Goal: Contribute content: Add original content to the website for others to see

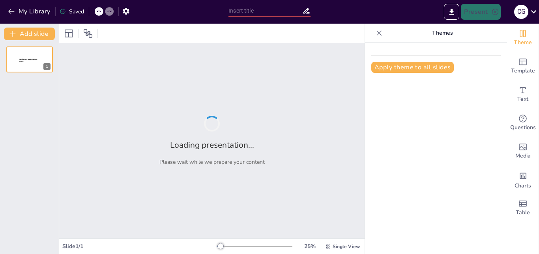
type input "Etapas del Ciclo de un Proyecto: Definición y Evaluación"
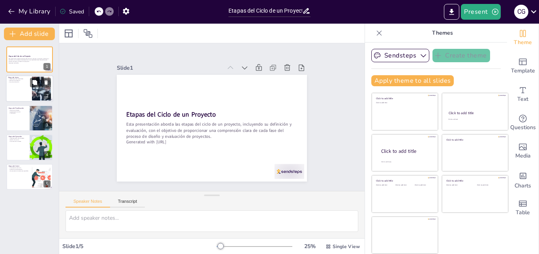
click at [24, 79] on p "Identificación de necesidades" at bounding box center [18, 80] width 21 height 2
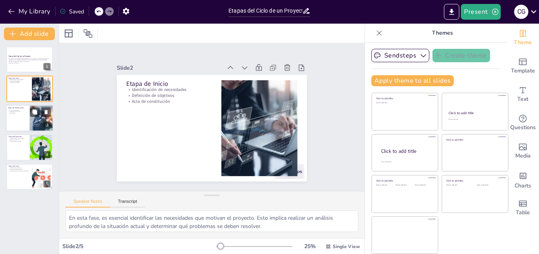
click at [19, 113] on p "Presupuesto" at bounding box center [17, 113] width 19 height 2
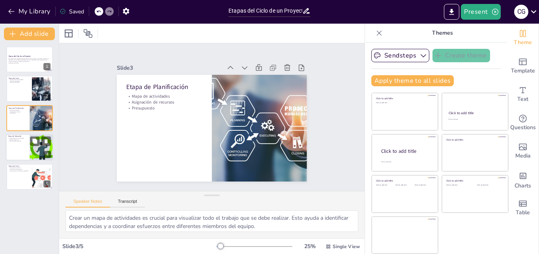
click at [17, 141] on p "Comunicación constante" at bounding box center [17, 142] width 19 height 2
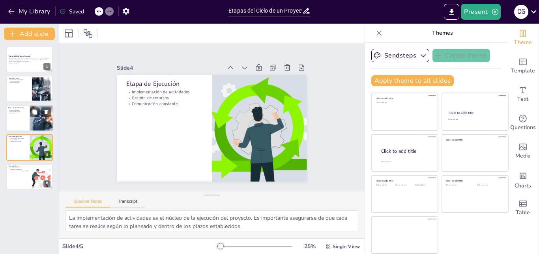
click at [15, 110] on p "Mapa de actividades" at bounding box center [17, 111] width 19 height 2
type textarea "Crear un mapa de actividades es crucial para visualizar todo el trabajo que se …"
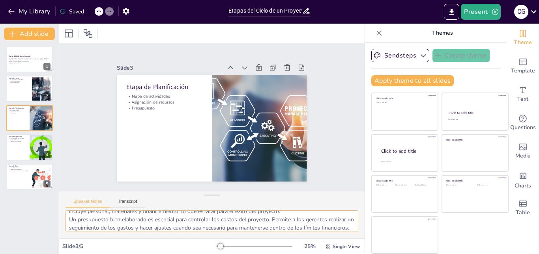
scroll to position [43, 0]
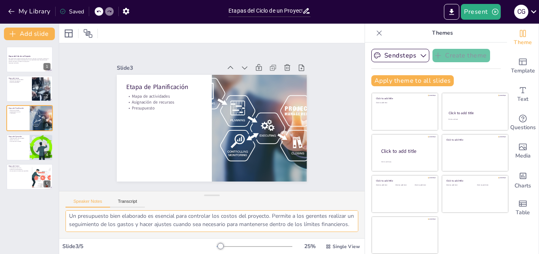
click at [121, 227] on textarea "Crear un mapa de actividades es crucial para visualizar todo el trabajo que se …" at bounding box center [211, 222] width 293 height 22
drag, startPoint x: 69, startPoint y: 219, endPoint x: 168, endPoint y: 260, distance: 107.3
click at [168, 254] on html "My Library Saved Etapas del Ciclo de un Proyecto: Definición y Evaluación Prese…" at bounding box center [269, 127] width 539 height 254
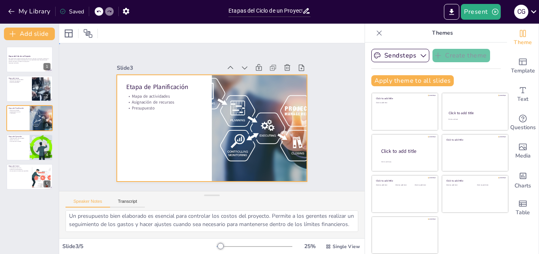
click at [160, 140] on div at bounding box center [209, 128] width 208 height 144
click at [511, 105] on div "Text" at bounding box center [523, 94] width 32 height 28
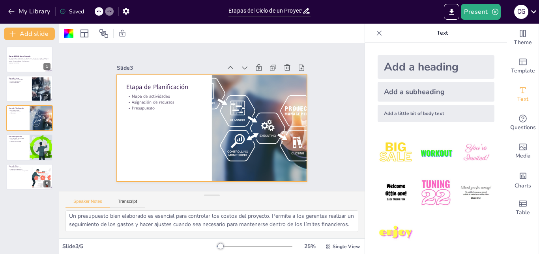
click at [412, 109] on div "Add a little bit of body text" at bounding box center [436, 113] width 117 height 17
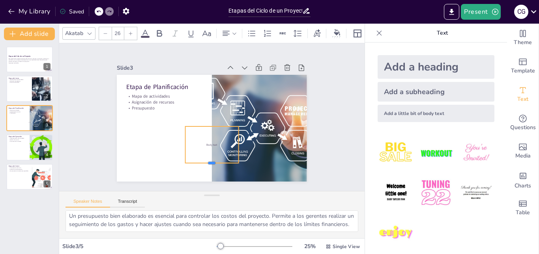
drag, startPoint x: 204, startPoint y: 127, endPoint x: 197, endPoint y: 160, distance: 33.7
click at [185, 117] on div at bounding box center [169, 92] width 32 height 49
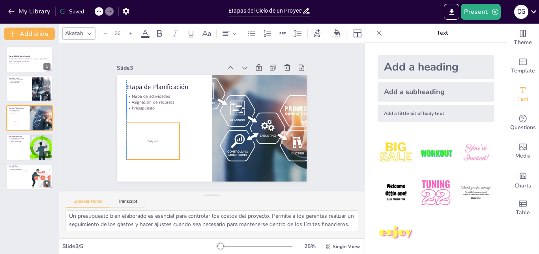
drag, startPoint x: 193, startPoint y: 127, endPoint x: 133, endPoint y: 123, distance: 60.1
click at [133, 123] on div "Body text" at bounding box center [150, 128] width 60 height 47
click at [138, 134] on div "Body text" at bounding box center [149, 121] width 62 height 51
click at [138, 122] on div "Body text" at bounding box center [154, 90] width 63 height 64
click at [138, 134] on div "Body text" at bounding box center [149, 121] width 62 height 51
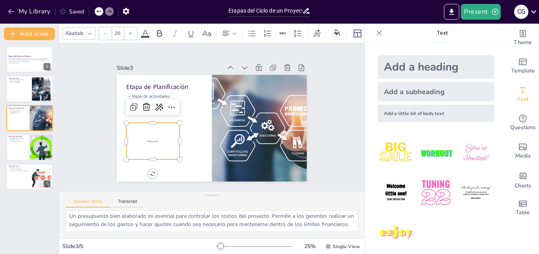
click at [169, 85] on div "Body text" at bounding box center [187, 58] width 37 height 53
drag, startPoint x: 148, startPoint y: 125, endPoint x: 144, endPoint y: 156, distance: 31.9
click at [144, 131] on div at bounding box center [139, 110] width 44 height 40
click at [151, 114] on p "Body t" at bounding box center [152, 95] width 42 height 38
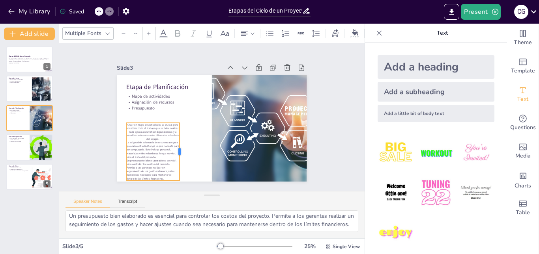
click at [175, 91] on div at bounding box center [180, 85] width 58 height 12
click at [250, 148] on p "La asignación adecuada de recursos asegura que cada actividad tenga lo que nece…" at bounding box center [273, 146] width 46 height 54
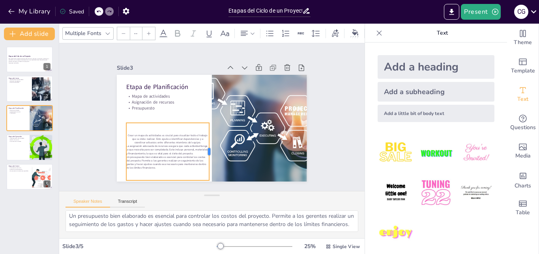
drag, startPoint x: 174, startPoint y: 149, endPoint x: 204, endPoint y: 145, distance: 29.8
click at [204, 145] on div at bounding box center [188, 143] width 43 height 47
drag, startPoint x: 119, startPoint y: 149, endPoint x: 112, endPoint y: 146, distance: 8.0
click at [148, 25] on div at bounding box center [177, 22] width 58 height 6
click at [159, 112] on div "Crear un mapa de actividades es crucial para visualizar todo el trabajo que se …" at bounding box center [206, 58] width 95 height 107
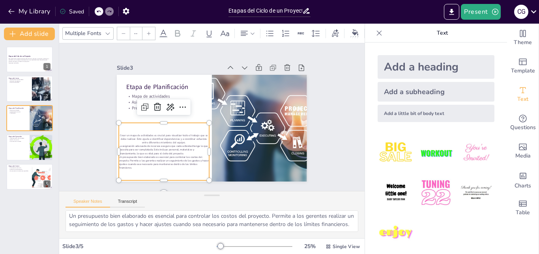
click at [159, 120] on div "Crear un mapa de actividades es crucial para visualizar todo el trabajo que se …" at bounding box center [153, 123] width 107 height 95
click at [159, 148] on p "La asignación adecuada de recursos asegura que cada actividad tenga lo que nece…" at bounding box center [156, 133] width 89 height 38
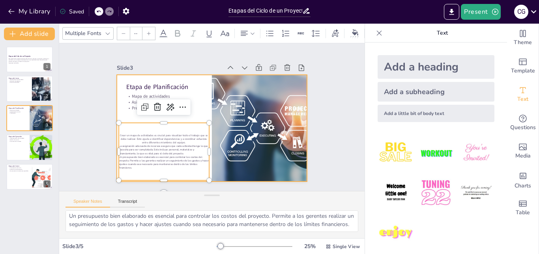
drag, startPoint x: 158, startPoint y: 121, endPoint x: 161, endPoint y: 114, distance: 7.4
click at [161, 114] on div "Etapa de Planificación Mapa de actividades Asignación de recursos Presupuesto C…" at bounding box center [208, 128] width 214 height 161
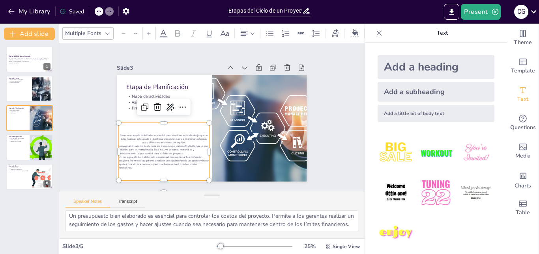
click at [166, 136] on p "Un presupuesto bien elaborado es esencial para controlar los costos del proyect…" at bounding box center [151, 92] width 50 height 88
click at [146, 32] on icon at bounding box center [148, 33] width 5 height 5
type input "NaN"
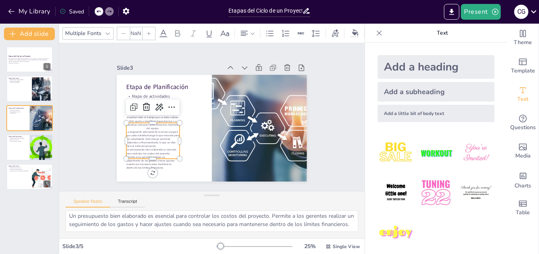
click at [146, 32] on icon at bounding box center [148, 33] width 5 height 5
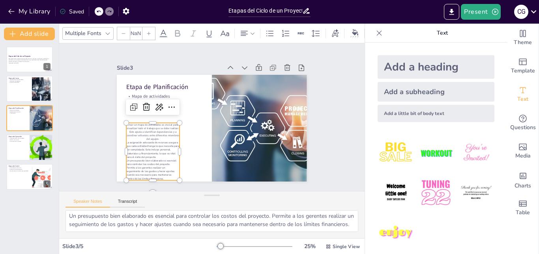
click at [146, 32] on icon at bounding box center [148, 33] width 5 height 5
click at [152, 92] on p "Un presupuesto bien elaborado es esencial para controlar los costos del proyect…" at bounding box center [153, 64] width 27 height 55
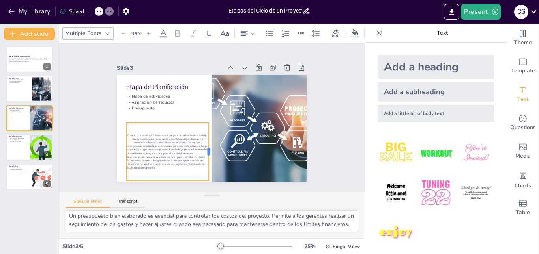
drag, startPoint x: 175, startPoint y: 148, endPoint x: 204, endPoint y: 148, distance: 29.2
click at [204, 148] on div at bounding box center [184, 137] width 50 height 39
click at [148, 33] on div at bounding box center [148, 33] width 13 height 13
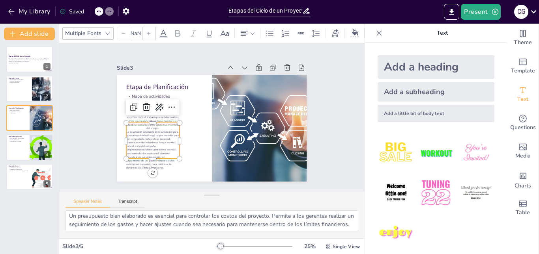
click at [148, 33] on div at bounding box center [148, 33] width 13 height 13
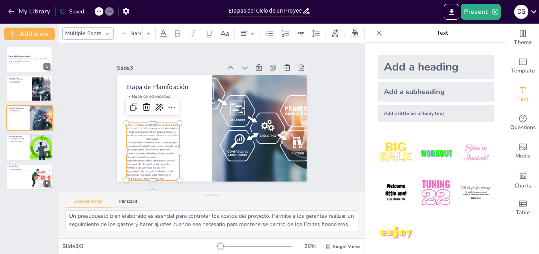
click at [148, 33] on div at bounding box center [148, 33] width 13 height 13
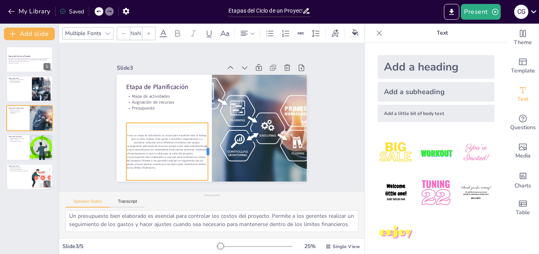
drag, startPoint x: 174, startPoint y: 148, endPoint x: 203, endPoint y: 147, distance: 29.2
click at [203, 145] on div at bounding box center [179, 130] width 55 height 29
click at [336, 152] on div "Slide 1 Etapas del Ciclo de un Proyecto Esta presentación aborda las etapas del…" at bounding box center [212, 117] width 336 height 235
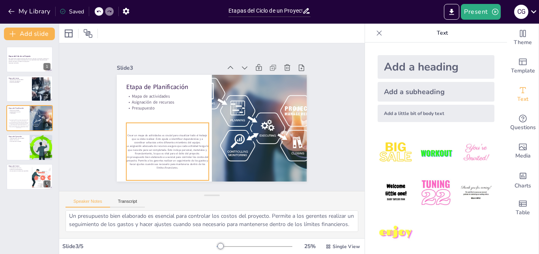
click at [150, 142] on p "La asignación adecuada de recursos asegura que cada actividad tenga lo que nece…" at bounding box center [157, 111] width 68 height 63
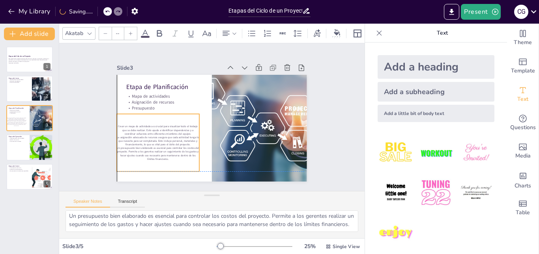
drag, startPoint x: 161, startPoint y: 141, endPoint x: 151, endPoint y: 131, distance: 13.4
click at [151, 127] on p "Crear un mapa de actividades es crucial para visualizar todo el trabajo que se …" at bounding box center [158, 102] width 77 height 50
click at [178, 163] on div at bounding box center [173, 158] width 9 height 9
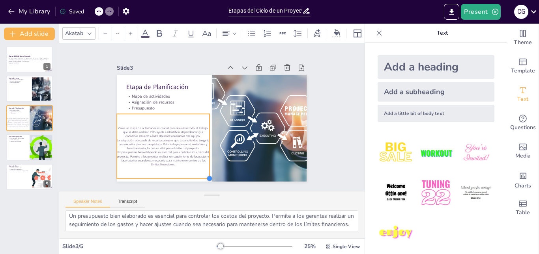
drag, startPoint x: 192, startPoint y: 170, endPoint x: 202, endPoint y: 172, distance: 10.5
click at [202, 172] on div "Etapa de Planificación Mapa de actividades Asignación de recursos Presupuesto C…" at bounding box center [207, 127] width 217 height 175
click at [241, 30] on div "Akatab --" at bounding box center [244, 33] width 364 height 13
click at [239, 30] on div "Akatab --" at bounding box center [244, 33] width 364 height 13
click at [232, 32] on icon at bounding box center [235, 34] width 6 height 6
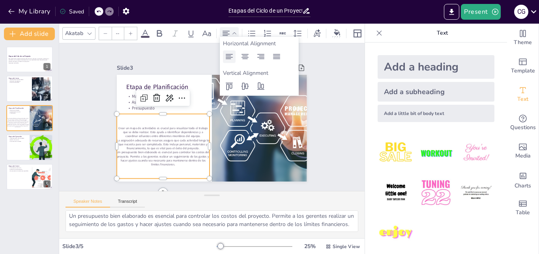
click at [228, 60] on icon at bounding box center [228, 56] width 9 height 9
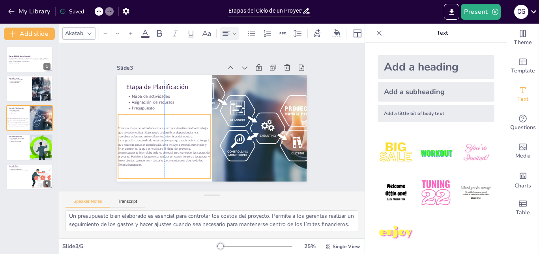
click at [159, 145] on p "La asignación adecuada de recursos asegura que cada actividad tenga lo que nece…" at bounding box center [159, 134] width 93 height 31
click at [309, 129] on div "Slide 1 Etapas del Ciclo de un Proyecto Esta presentación aborda las etapas del…" at bounding box center [211, 117] width 195 height 263
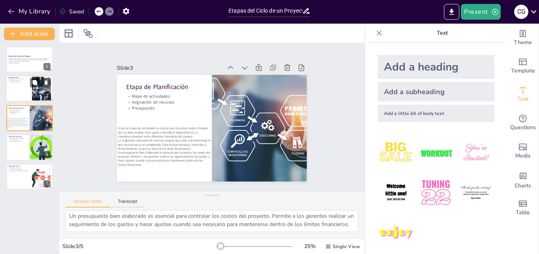
click at [12, 90] on div at bounding box center [29, 89] width 47 height 27
type textarea "En esta fase, es esencial identificar las necesidades que motivan el proyecto. …"
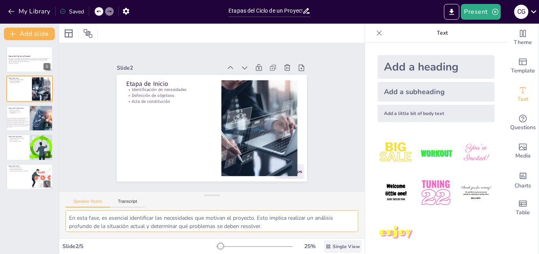
scroll to position [35, 0]
drag, startPoint x: 70, startPoint y: 217, endPoint x: 329, endPoint y: 226, distance: 258.9
click at [329, 226] on textarea "En esta fase, es esencial identificar las necesidades que motivan el proyecto. …" at bounding box center [211, 222] width 293 height 22
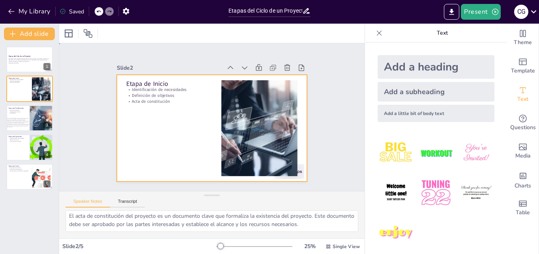
click at [172, 147] on div at bounding box center [201, 114] width 161 height 214
click at [431, 92] on div "Add a subheading" at bounding box center [436, 92] width 117 height 20
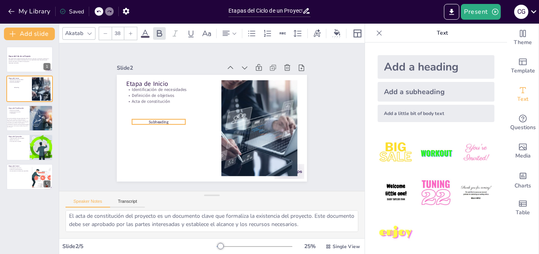
drag, startPoint x: 210, startPoint y: 127, endPoint x: 157, endPoint y: 120, distance: 53.7
click at [227, 79] on span "Subheading" at bounding box center [234, 68] width 14 height 19
click at [239, 116] on p "Subheading" at bounding box center [265, 112] width 53 height 5
click at [238, 118] on p "Subheading" at bounding box center [264, 124] width 53 height 16
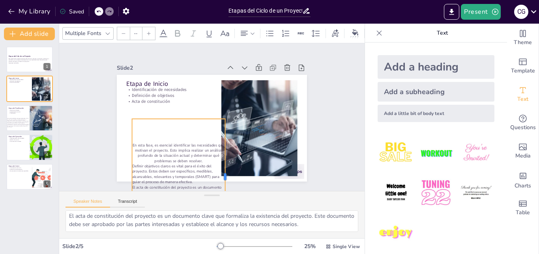
drag, startPoint x: 179, startPoint y: 173, endPoint x: 219, endPoint y: 168, distance: 40.2
click at [219, 109] on div at bounding box center [228, 57] width 64 height 103
type input "38"
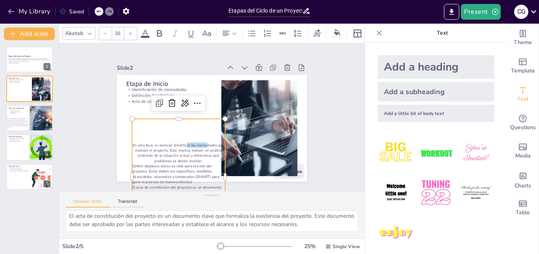
drag, startPoint x: 202, startPoint y: 142, endPoint x: 181, endPoint y: 128, distance: 24.2
click at [181, 128] on div "En esta fase, es esencial identificar las necesidades que motivan el proyecto. …" at bounding box center [144, 104] width 139 height 124
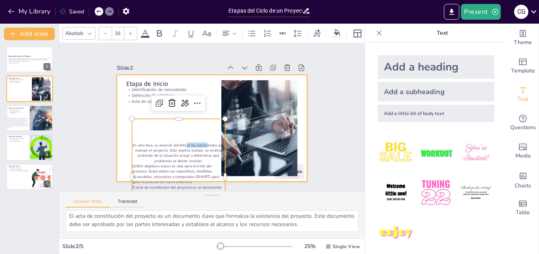
click at [117, 126] on div at bounding box center [205, 126] width 217 height 198
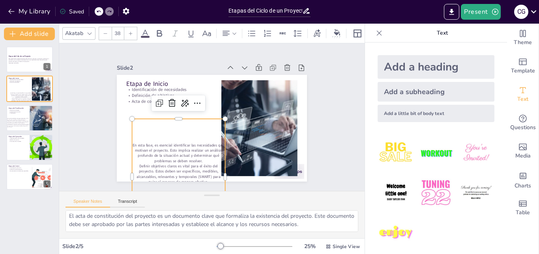
click at [157, 135] on p "En esta fase, es esencial identificar las necesidades que motivan el proyecto. …" at bounding box center [172, 88] width 31 height 95
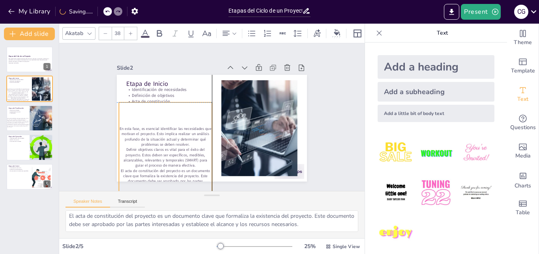
drag, startPoint x: 161, startPoint y: 144, endPoint x: 146, endPoint y: 127, distance: 22.9
click at [155, 127] on p "En esta fase, es esencial identificar las necesidades que motivan el proyecto. …" at bounding box center [179, 79] width 49 height 95
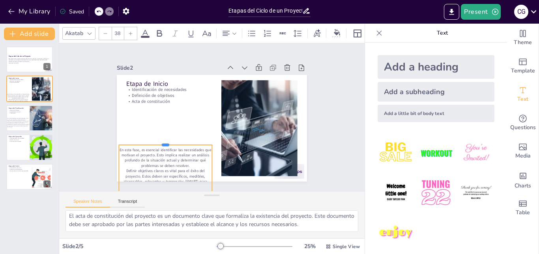
drag, startPoint x: 161, startPoint y: 99, endPoint x: 166, endPoint y: 142, distance: 43.0
click at [174, 120] on div at bounding box center [182, 73] width 16 height 93
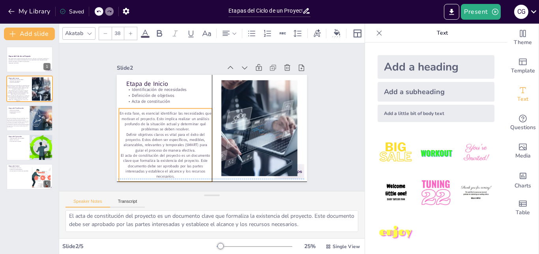
drag, startPoint x: 168, startPoint y: 152, endPoint x: 167, endPoint y: 113, distance: 38.7
click at [167, 113] on p "En esta fase, es esencial identificar las necesidades que motivan el proyecto. …" at bounding box center [181, 83] width 72 height 88
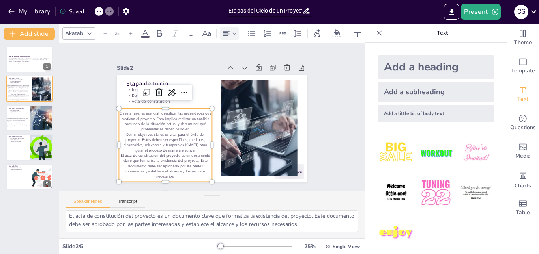
click at [236, 29] on div at bounding box center [229, 33] width 16 height 9
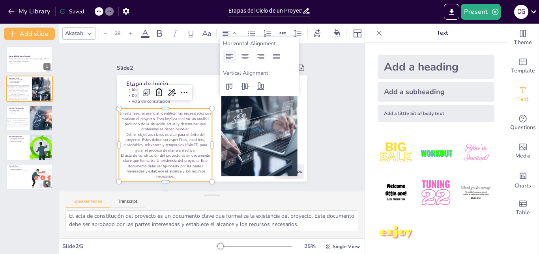
click at [224, 56] on icon at bounding box center [228, 56] width 9 height 9
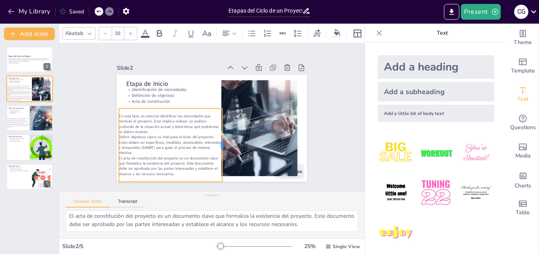
drag, startPoint x: 206, startPoint y: 141, endPoint x: 216, endPoint y: 142, distance: 10.3
click at [216, 142] on div at bounding box center [210, 148] width 42 height 67
click at [213, 142] on div at bounding box center [219, 145] width 14 height 73
click at [316, 134] on div "Slide 1 Etapas del Ciclo de un Proyecto Esta presentación aborda las etapas del…" at bounding box center [212, 117] width 208 height 329
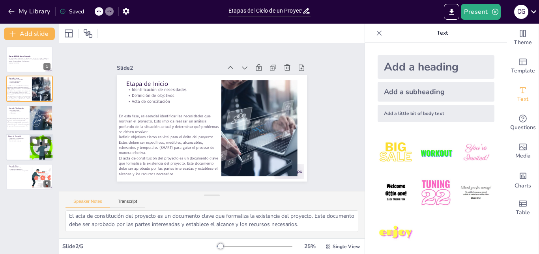
click at [22, 141] on p "Comunicación constante" at bounding box center [17, 142] width 19 height 2
type textarea "La implementación de actividades es el núcleo de la ejecución del proyecto. Es …"
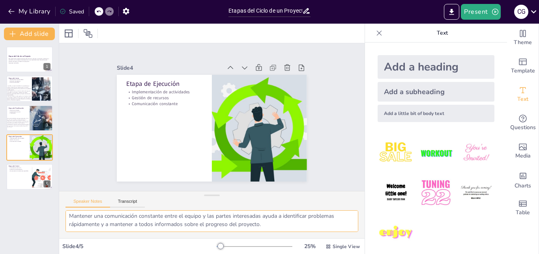
drag, startPoint x: 69, startPoint y: 218, endPoint x: 305, endPoint y: 228, distance: 235.3
click at [305, 228] on textarea "La implementación de actividades es el núcleo de la ejecución del proyecto. Es …" at bounding box center [211, 222] width 293 height 22
click at [430, 92] on div "Add a subheading" at bounding box center [436, 92] width 117 height 20
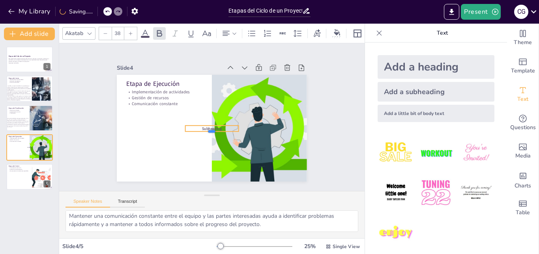
click at [192, 129] on div at bounding box center [206, 134] width 52 height 22
click at [206, 120] on span "Subheading" at bounding box center [203, 110] width 16 height 19
drag, startPoint x: 205, startPoint y: 129, endPoint x: 202, endPoint y: 154, distance: 25.4
click at [184, 131] on div at bounding box center [172, 105] width 22 height 52
drag, startPoint x: 202, startPoint y: 135, endPoint x: 146, endPoint y: 128, distance: 55.6
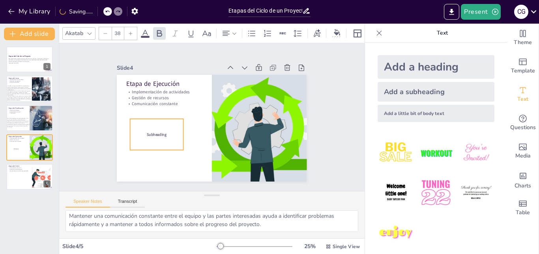
click at [241, 124] on div "Subheading" at bounding box center [269, 106] width 56 height 37
click at [183, 91] on p "Subheading" at bounding box center [188, 63] width 11 height 53
click at [161, 117] on p "Subheading" at bounding box center [157, 99] width 46 height 36
click at [161, 131] on p "Subheading" at bounding box center [154, 123] width 53 height 16
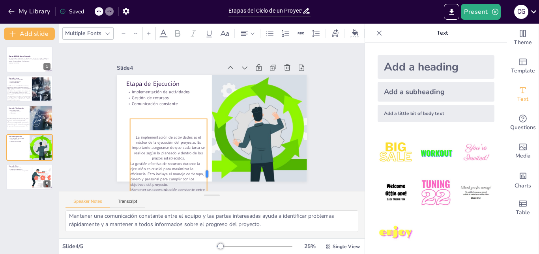
drag, startPoint x: 178, startPoint y: 173, endPoint x: 203, endPoint y: 168, distance: 25.6
click at [203, 168] on div at bounding box center [187, 169] width 51 height 104
type input "38"
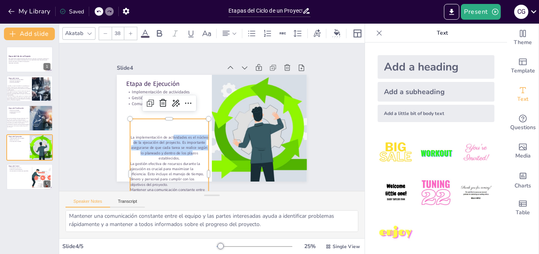
drag, startPoint x: 186, startPoint y: 150, endPoint x: 168, endPoint y: 132, distance: 25.9
click at [168, 132] on p "La implementación de actividades es el núcleo de la ejecución del proyecto. Es …" at bounding box center [159, 117] width 79 height 67
click at [226, 100] on div at bounding box center [234, 101] width 17 height 17
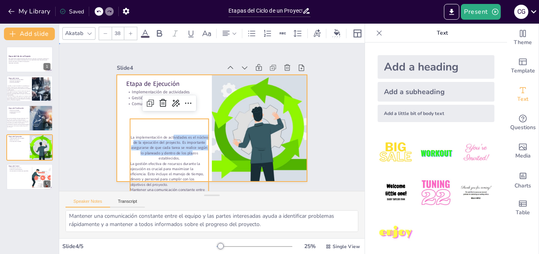
click at [198, 78] on div at bounding box center [204, 125] width 213 height 207
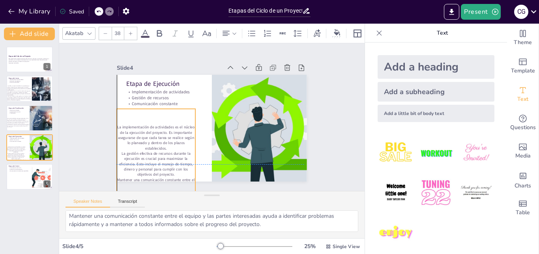
drag, startPoint x: 180, startPoint y: 140, endPoint x: 166, endPoint y: 129, distance: 17.7
click at [166, 129] on p "La implementación de actividades es el núcleo de la ejecución del proyecto. Es …" at bounding box center [152, 119] width 82 height 49
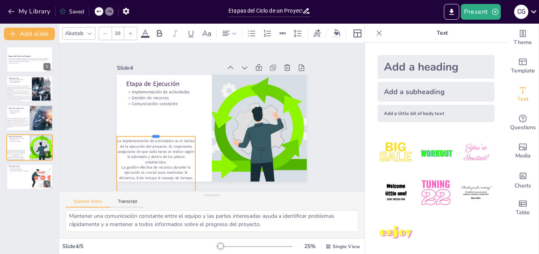
drag, startPoint x: 151, startPoint y: 105, endPoint x: 155, endPoint y: 133, distance: 27.9
click at [155, 128] on div at bounding box center [154, 109] width 74 height 37
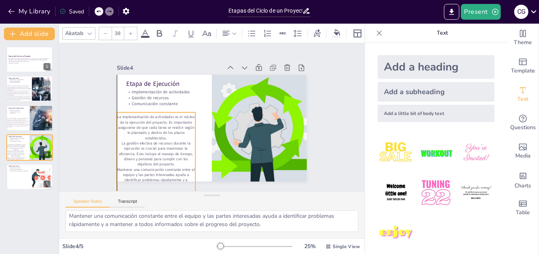
drag, startPoint x: 153, startPoint y: 143, endPoint x: 155, endPoint y: 119, distance: 24.1
click at [214, 126] on p "La implementación de actividades es el núcleo de la ejecución del proyecto. Es …" at bounding box center [238, 167] width 49 height 82
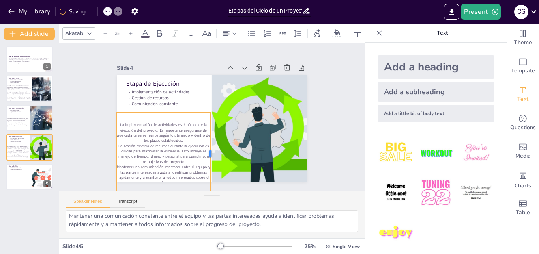
drag, startPoint x: 189, startPoint y: 149, endPoint x: 204, endPoint y: 149, distance: 15.0
click at [204, 149] on div at bounding box center [197, 151] width 39 height 79
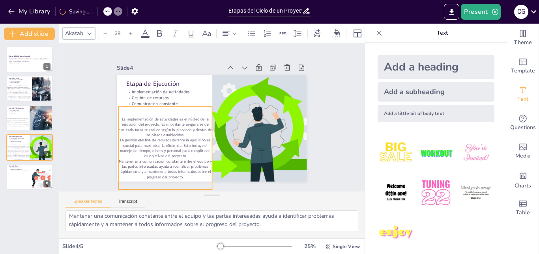
drag, startPoint x: 169, startPoint y: 136, endPoint x: 170, endPoint y: 130, distance: 6.0
click at [170, 130] on p "La implementación de actividades es el núcleo de la ejecución del proyecto. Es …" at bounding box center [167, 102] width 92 height 65
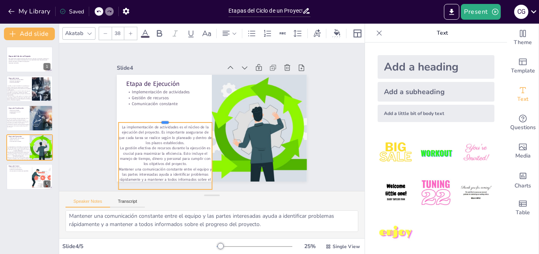
drag, startPoint x: 159, startPoint y: 104, endPoint x: 160, endPoint y: 120, distance: 15.8
click at [160, 120] on div at bounding box center [170, 96] width 84 height 52
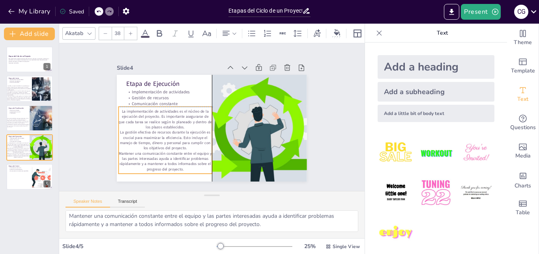
drag, startPoint x: 159, startPoint y: 153, endPoint x: 160, endPoint y: 139, distance: 14.3
click at [160, 139] on p "La gestión efectiva de recursos durante la ejecución es crucial para maximizar …" at bounding box center [160, 119] width 94 height 57
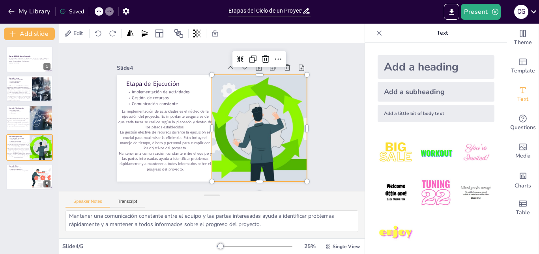
click at [236, 146] on div at bounding box center [179, 153] width 188 height 218
click at [236, 146] on div at bounding box center [211, 166] width 144 height 208
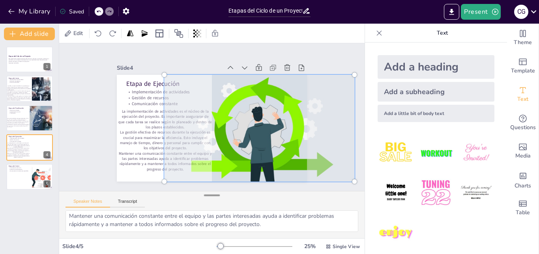
click at [217, 198] on div at bounding box center [212, 196] width 16 height 8
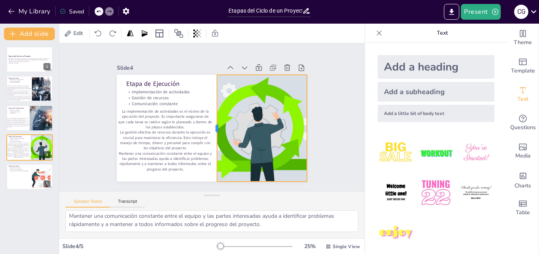
drag, startPoint x: 205, startPoint y: 125, endPoint x: 210, endPoint y: 124, distance: 5.2
click at [210, 124] on div at bounding box center [206, 127] width 76 height 84
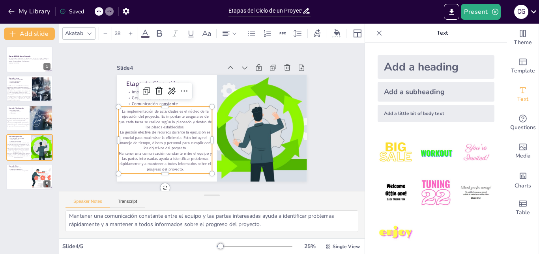
click at [185, 131] on p "La gestión efectiva de recursos durante la ejecución es crucial para maximizar …" at bounding box center [160, 125] width 95 height 49
click at [228, 29] on icon at bounding box center [225, 33] width 9 height 9
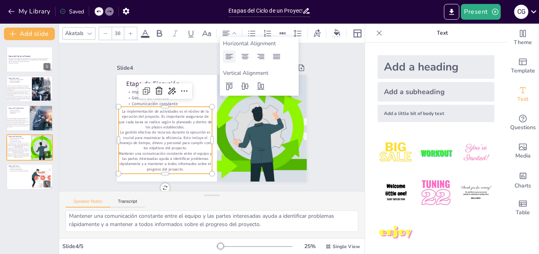
click at [225, 53] on icon at bounding box center [228, 56] width 9 height 9
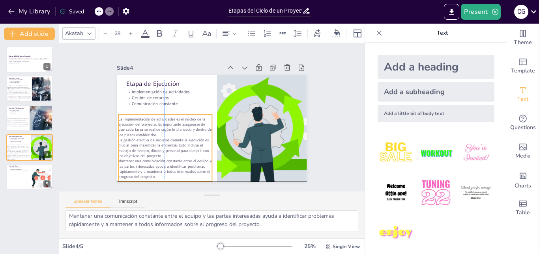
drag, startPoint x: 176, startPoint y: 144, endPoint x: 176, endPoint y: 149, distance: 5.1
click at [176, 149] on p "La gestión efectiva de recursos durante la ejecución es crucial para maximizar …" at bounding box center [156, 120] width 92 height 65
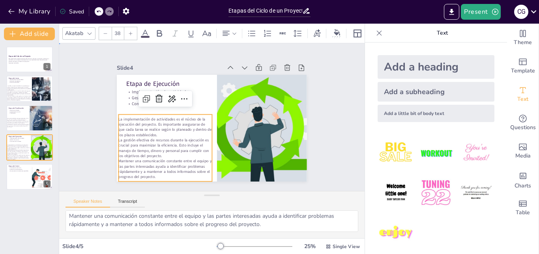
click at [326, 112] on div "Slide 1 Etapas del Ciclo de un Proyecto Esta presentación aborda las etapas del…" at bounding box center [211, 117] width 281 height 338
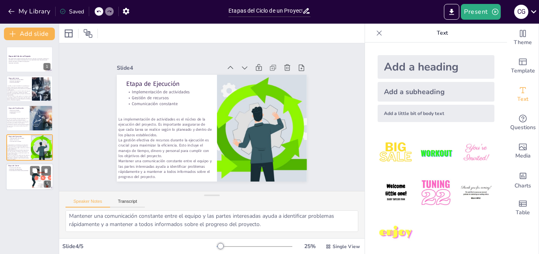
click at [18, 181] on div at bounding box center [29, 177] width 47 height 27
type textarea "Formalizar el cierre del proyecto es esencial para asegurar que todos los entre…"
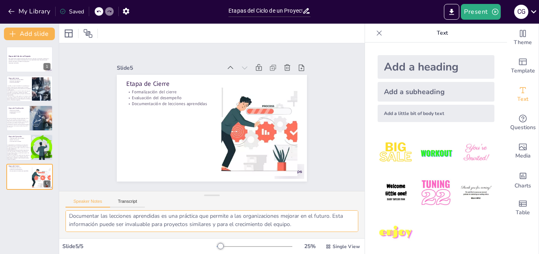
drag, startPoint x: 68, startPoint y: 217, endPoint x: 344, endPoint y: 264, distance: 280.1
click at [344, 254] on html "My Library Saved Etapas del Ciclo de un Proyecto: Definición y Evaluación Prese…" at bounding box center [269, 127] width 539 height 254
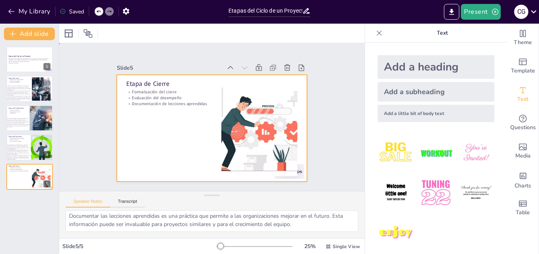
click at [162, 159] on div at bounding box center [203, 125] width 207 height 213
click at [456, 99] on div "Add a subheading" at bounding box center [436, 92] width 117 height 20
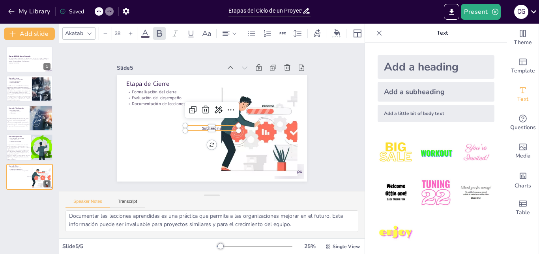
click at [203, 127] on span "Subheading" at bounding box center [207, 127] width 20 height 13
drag, startPoint x: 207, startPoint y: 129, endPoint x: 202, endPoint y: 146, distance: 17.3
click at [202, 146] on div at bounding box center [198, 141] width 49 height 32
click at [209, 138] on div "Subheading" at bounding box center [198, 130] width 52 height 54
click at [209, 138] on div "Subheading" at bounding box center [205, 135] width 57 height 37
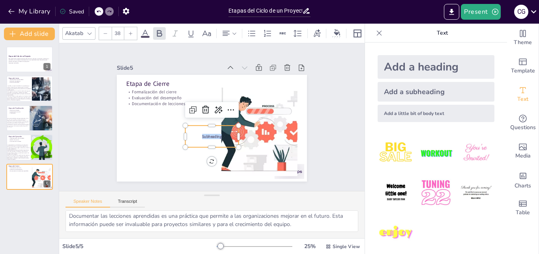
click at [214, 134] on span "Subheading" at bounding box center [206, 135] width 20 height 11
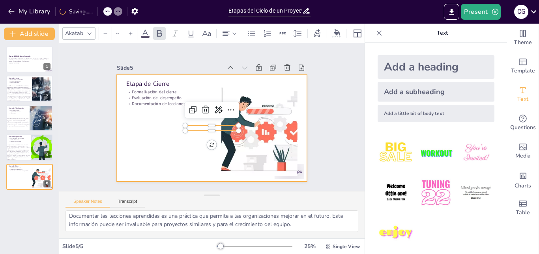
scroll to position [3, 0]
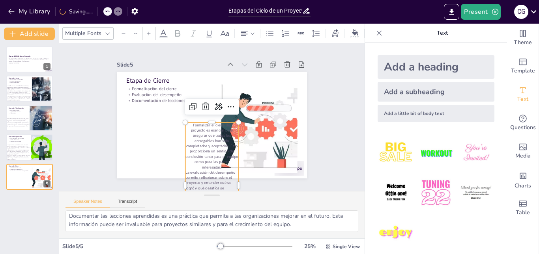
type input "38"
click at [195, 148] on p "Formalizar el cierre del proyecto es esencial para asegurar que todos los entre…" at bounding box center [194, 140] width 71 height 69
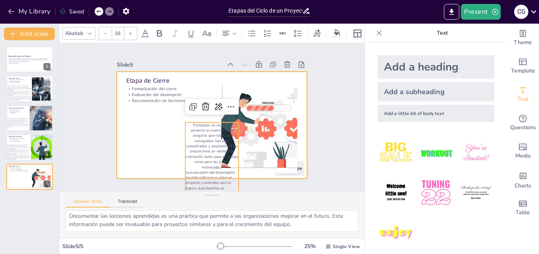
click at [144, 149] on div at bounding box center [208, 124] width 217 height 175
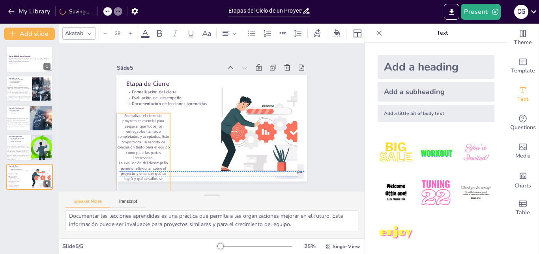
drag, startPoint x: 201, startPoint y: 153, endPoint x: 135, endPoint y: 138, distance: 67.5
click at [178, 77] on p "Formalizar el cierre del proyecto es esencial para asegurar que todos los entre…" at bounding box center [206, 46] width 57 height 62
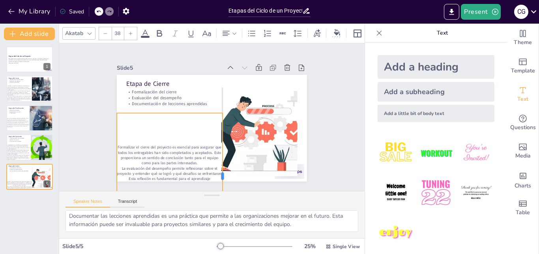
drag, startPoint x: 164, startPoint y: 173, endPoint x: 217, endPoint y: 163, distance: 53.4
click at [217, 163] on div at bounding box center [206, 178] width 45 height 122
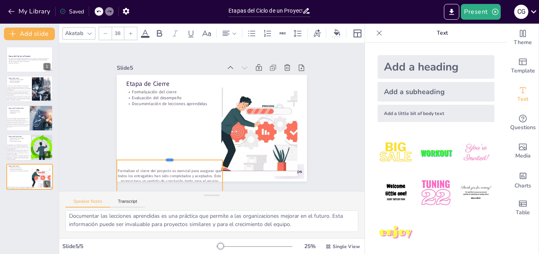
drag, startPoint x: 163, startPoint y: 108, endPoint x: 164, endPoint y: 156, distance: 47.7
click at [164, 156] on div at bounding box center [155, 130] width 95 height 58
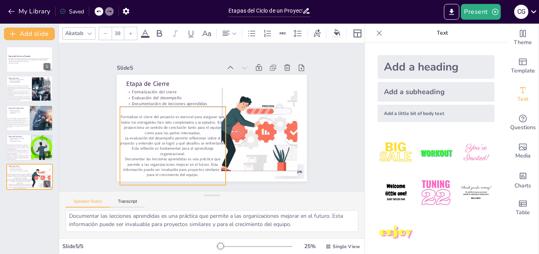
drag, startPoint x: 163, startPoint y: 165, endPoint x: 166, endPoint y: 112, distance: 53.0
click at [166, 112] on div "Formalizar el cierre del proyecto es esencial para asegurar que todos los entre…" at bounding box center [168, 137] width 120 height 99
click at [234, 31] on icon at bounding box center [235, 34] width 6 height 6
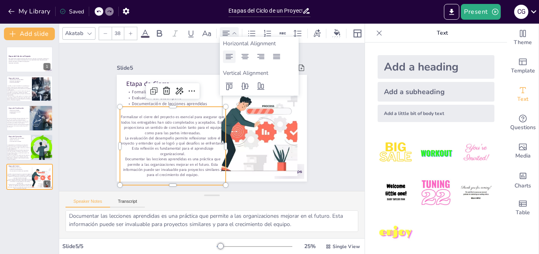
click at [229, 57] on icon at bounding box center [228, 56] width 9 height 9
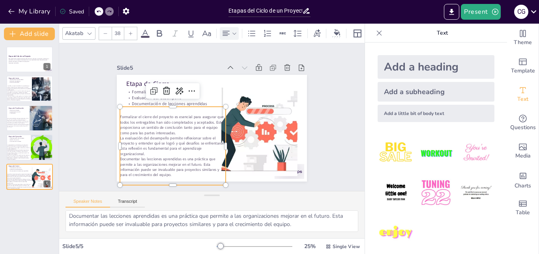
click at [177, 150] on p "La evaluación del desempeño permite reflexionar sobre el proyecto y entender qu…" at bounding box center [168, 137] width 108 height 43
click at [166, 105] on div "Formalizar el cierre del proyecto es esencial para asegurar que todos los entre…" at bounding box center [168, 137] width 120 height 99
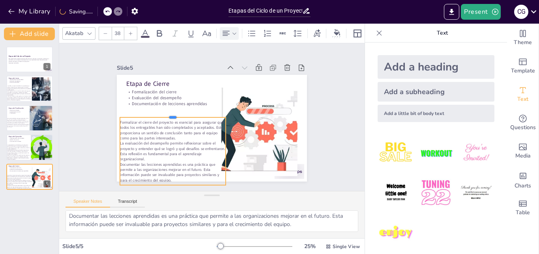
drag, startPoint x: 169, startPoint y: 104, endPoint x: 172, endPoint y: 115, distance: 11.3
click at [172, 115] on div at bounding box center [177, 99] width 99 height 49
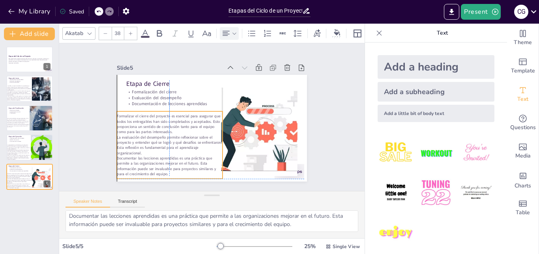
drag, startPoint x: 175, startPoint y: 141, endPoint x: 174, endPoint y: 132, distance: 9.1
click at [174, 132] on p "La evaluación del desempeño permite reflexionar sobre el proyecto y entender qu…" at bounding box center [161, 120] width 102 height 71
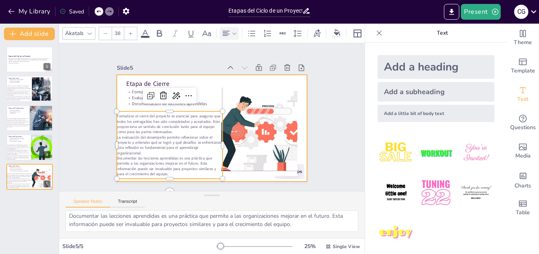
click at [301, 138] on div at bounding box center [206, 127] width 218 height 188
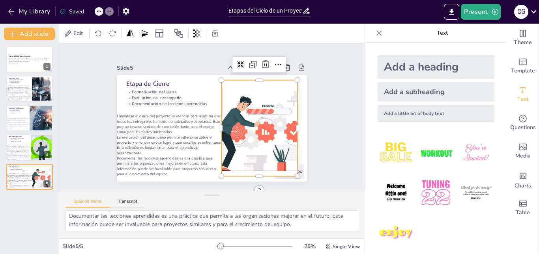
click at [247, 127] on div at bounding box center [250, 146] width 171 height 147
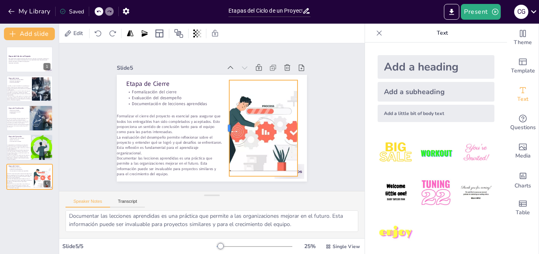
drag, startPoint x: 215, startPoint y: 126, endPoint x: 223, endPoint y: 127, distance: 7.9
click at [223, 127] on div at bounding box center [219, 134] width 54 height 86
click at [316, 135] on div "Slide 1 Etapas del Ciclo de un Proyecto Esta presentación aborda las etapas del…" at bounding box center [212, 117] width 256 height 175
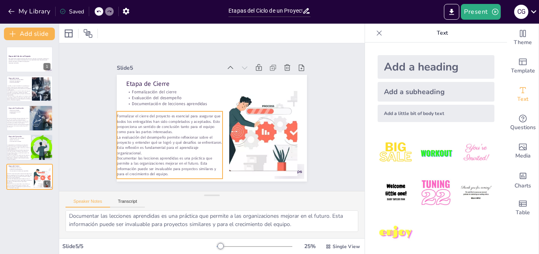
click at [174, 137] on p "La evaluación del desempeño permite reflexionar sobre el proyecto y entender qu…" at bounding box center [161, 120] width 102 height 71
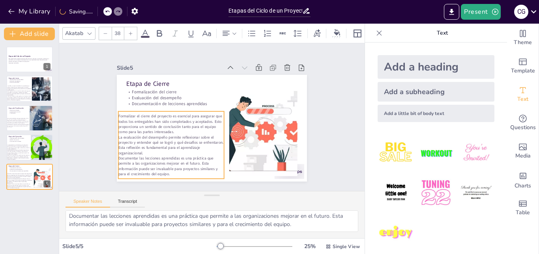
click at [340, 130] on div "Slide 1 Etapas del Ciclo de un Proyecto Esta presentación aborda las etapas del…" at bounding box center [212, 117] width 326 height 314
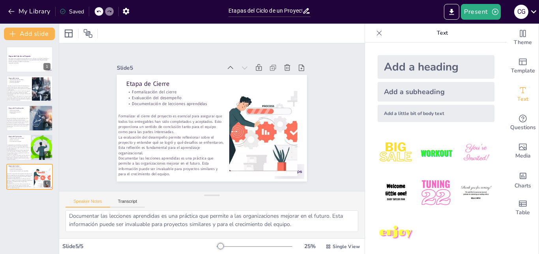
click at [15, 211] on div "Etapas del Ciclo de un Proyecto Esta presentación aborda las etapas del ciclo d…" at bounding box center [29, 147] width 59 height 214
click at [131, 206] on button "Transcript" at bounding box center [127, 203] width 35 height 9
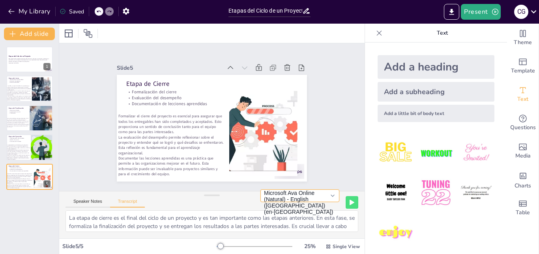
click at [327, 200] on button "Microsoft Ava Online (Natural) - English ([GEOGRAPHIC_DATA]) (en-[GEOGRAPHIC_DA…" at bounding box center [299, 196] width 79 height 13
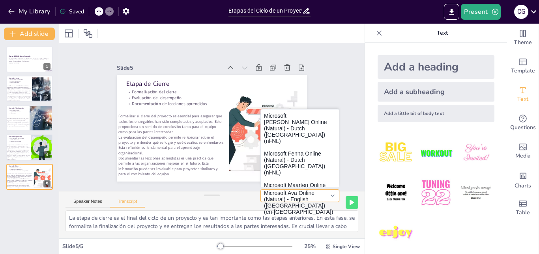
click at [327, 200] on button "Microsoft Ava Online (Natural) - English ([GEOGRAPHIC_DATA]) (en-[GEOGRAPHIC_DA…" at bounding box center [299, 196] width 79 height 13
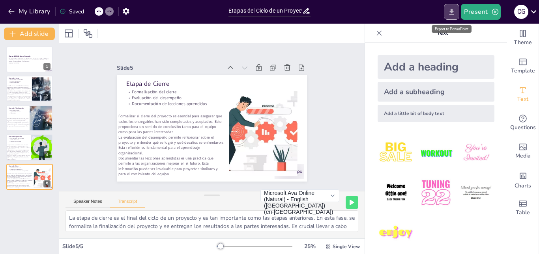
click at [452, 11] on icon "Export to PowerPoint" at bounding box center [451, 12] width 5 height 6
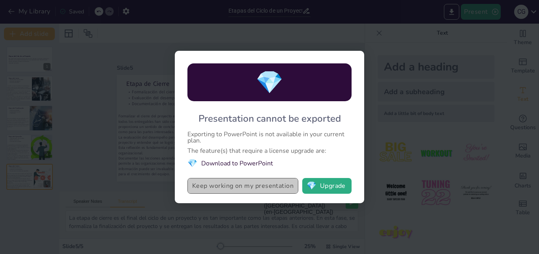
click at [257, 194] on button "Keep working on my presentation" at bounding box center [242, 186] width 111 height 16
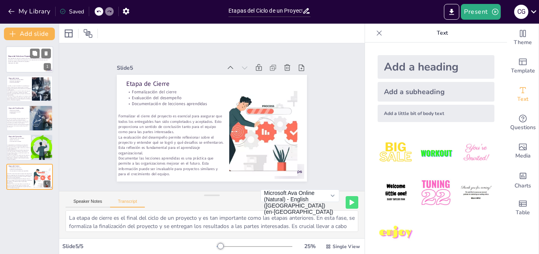
click at [22, 53] on div at bounding box center [29, 59] width 47 height 27
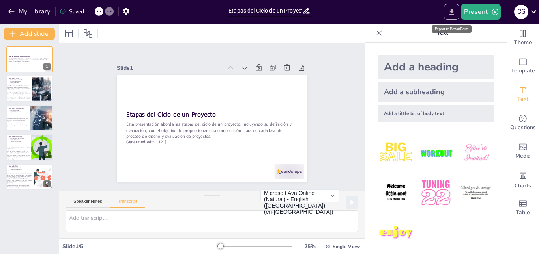
click at [450, 13] on icon "Export to PowerPoint" at bounding box center [451, 12] width 8 height 8
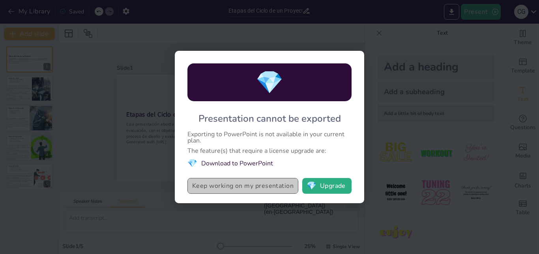
click at [262, 184] on button "Keep working on my presentation" at bounding box center [242, 186] width 111 height 16
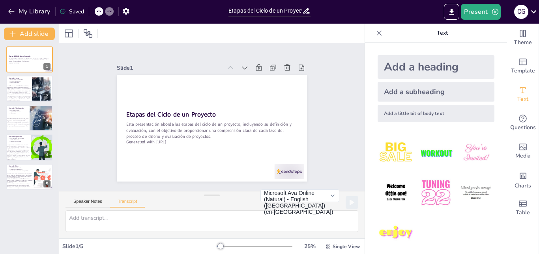
drag, startPoint x: 26, startPoint y: 54, endPoint x: 0, endPoint y: 58, distance: 25.9
click at [0, 58] on div "Etapas del Ciclo de un Proyecto Esta presentación aborda las etapas del ciclo d…" at bounding box center [29, 119] width 59 height 144
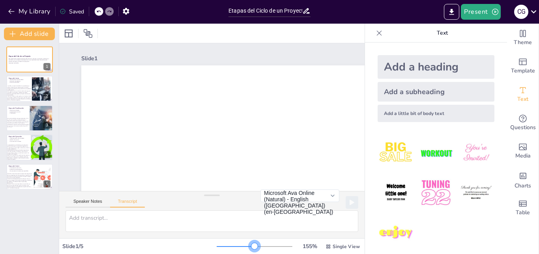
click at [249, 248] on div at bounding box center [255, 247] width 76 height 6
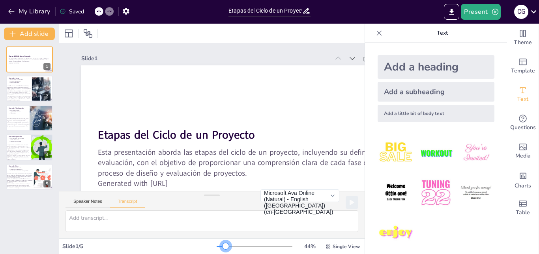
click at [220, 248] on div at bounding box center [255, 247] width 76 height 6
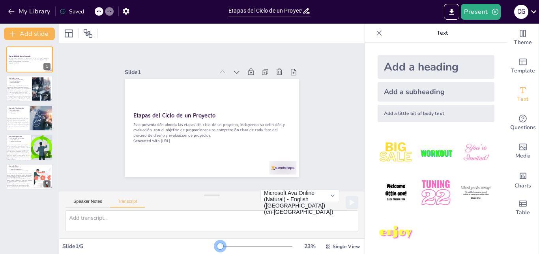
click at [217, 247] on div at bounding box center [219, 247] width 4 height 1
click at [376, 34] on icon at bounding box center [379, 33] width 8 height 8
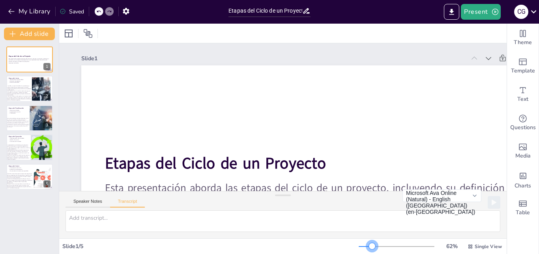
click at [367, 247] on div at bounding box center [397, 247] width 76 height 6
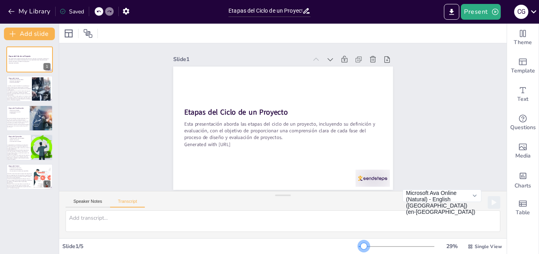
click at [359, 248] on div at bounding box center [397, 247] width 76 height 6
